Goal: Transaction & Acquisition: Purchase product/service

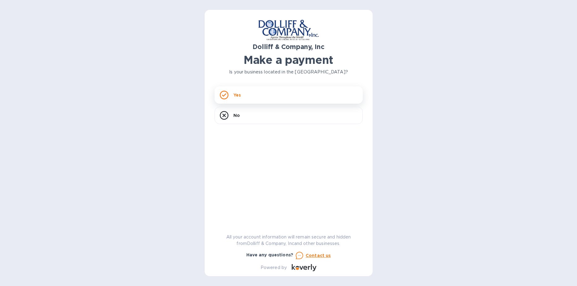
click at [226, 95] on icon at bounding box center [224, 95] width 9 height 9
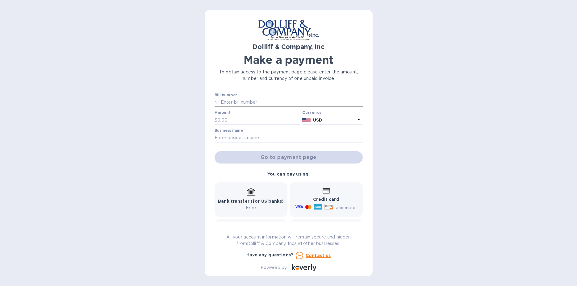
click at [252, 101] on input "text" at bounding box center [291, 102] width 143 height 9
type input "876910"
type input "2,501.09"
click at [262, 138] on input "text" at bounding box center [289, 137] width 148 height 9
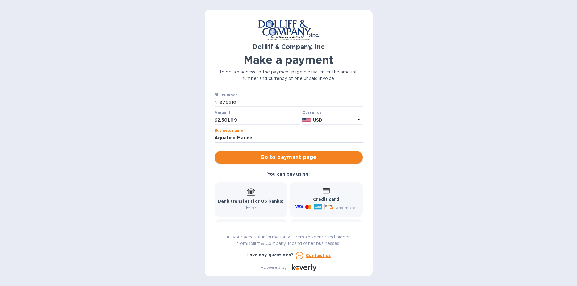
type input "Aquatico Marine"
click at [270, 159] on span "Go to payment page" at bounding box center [289, 157] width 138 height 7
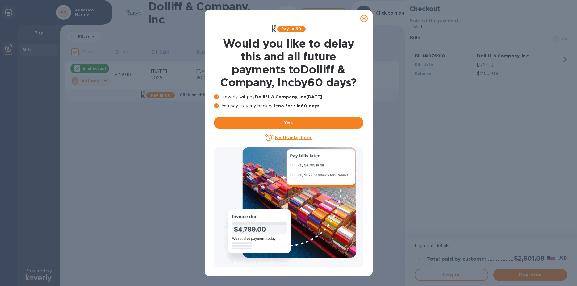
click at [297, 138] on u "No thanks, later" at bounding box center [293, 137] width 37 height 5
